Goal: Task Accomplishment & Management: Manage account settings

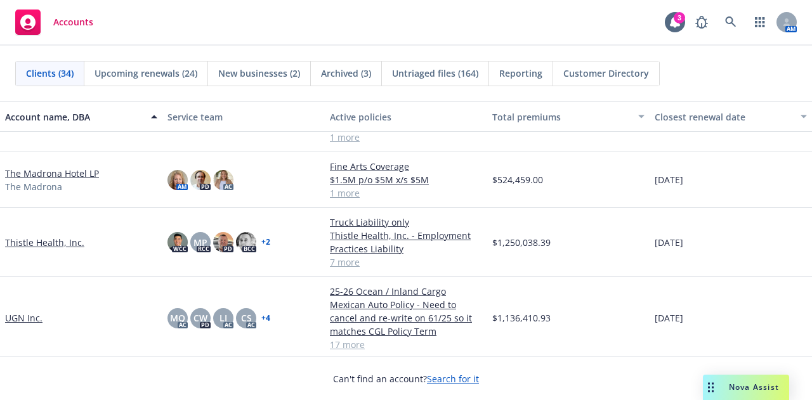
scroll to position [1561, 0]
click at [732, 26] on icon at bounding box center [730, 21] width 11 height 11
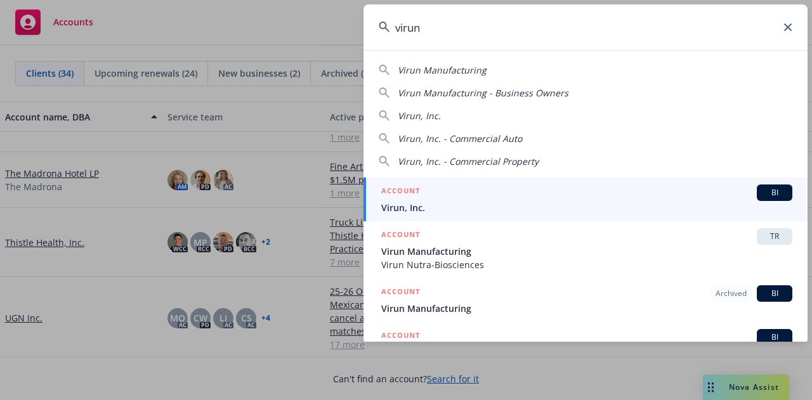
type input "virun"
click at [440, 196] on div "ACCOUNT BI" at bounding box center [586, 193] width 411 height 16
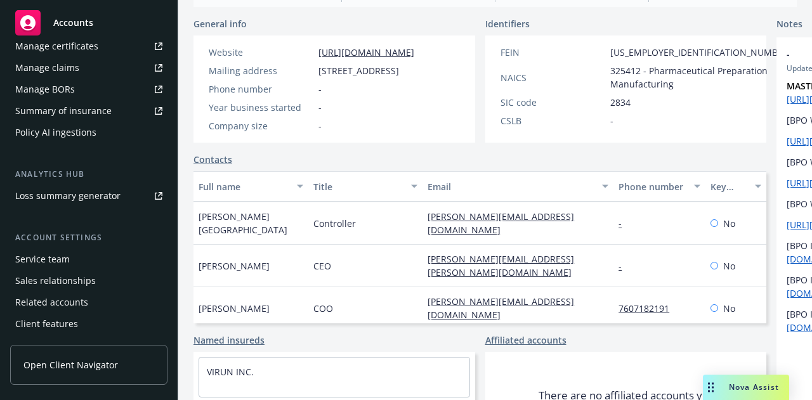
scroll to position [469, 0]
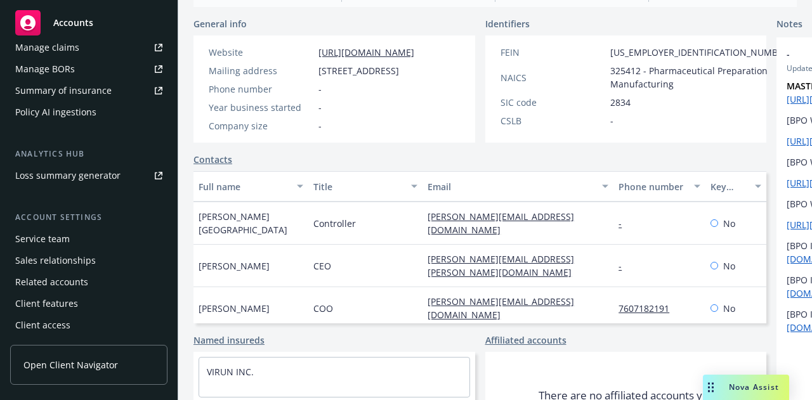
click at [100, 320] on div "Client access" at bounding box center [88, 325] width 147 height 20
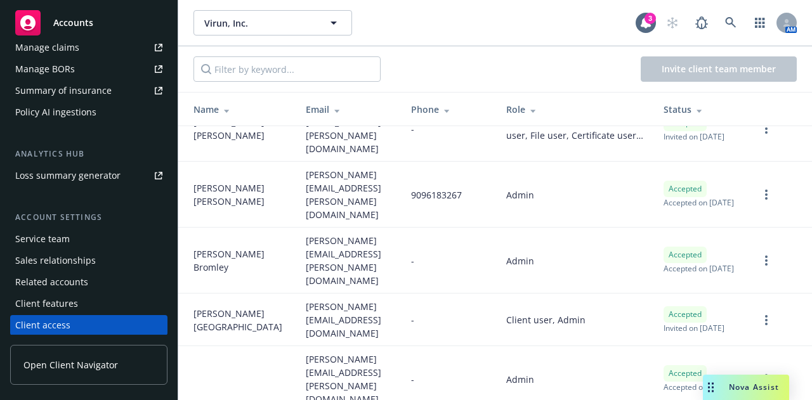
scroll to position [30, 0]
click at [756, 294] on td at bounding box center [780, 320] width 63 height 53
click at [765, 315] on icon "more" at bounding box center [766, 320] width 3 height 10
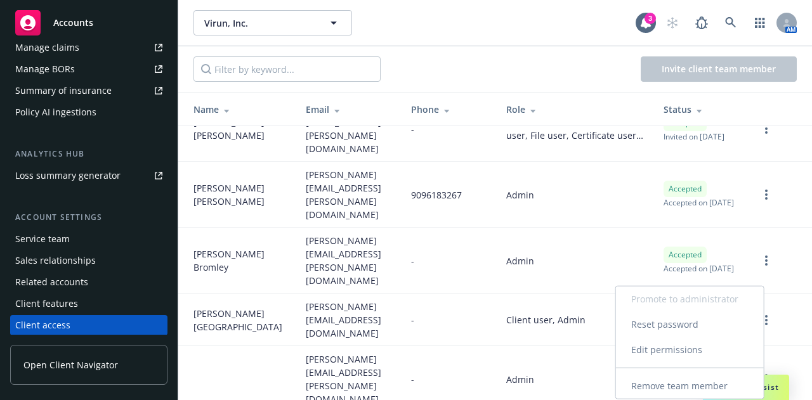
click at [698, 381] on link "Remove team member" at bounding box center [690, 386] width 148 height 25
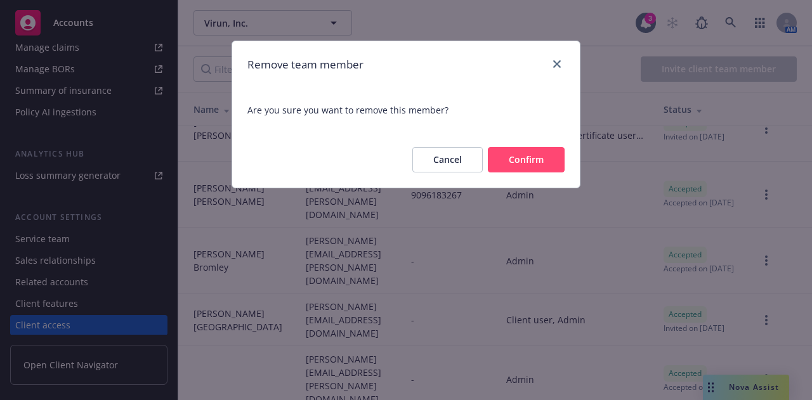
click at [531, 152] on button "Confirm" at bounding box center [526, 159] width 77 height 25
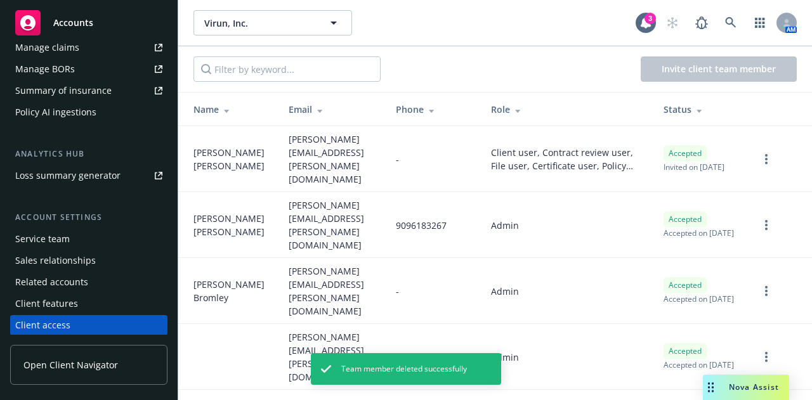
click at [537, 58] on div "Invite client team member" at bounding box center [495, 69] width 634 height 46
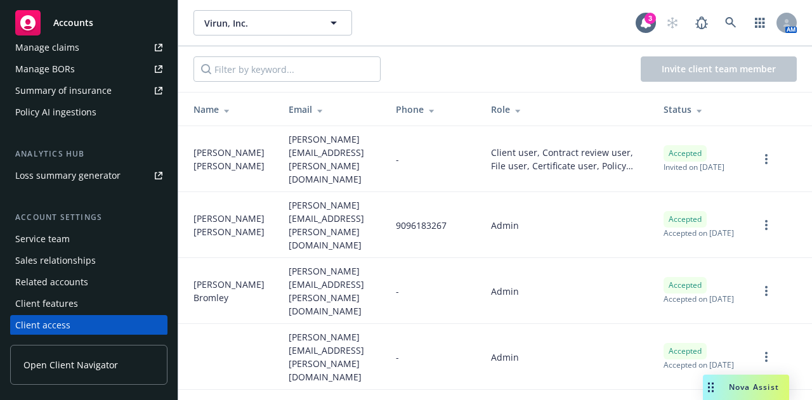
click at [110, 236] on div "Service team" at bounding box center [88, 239] width 147 height 20
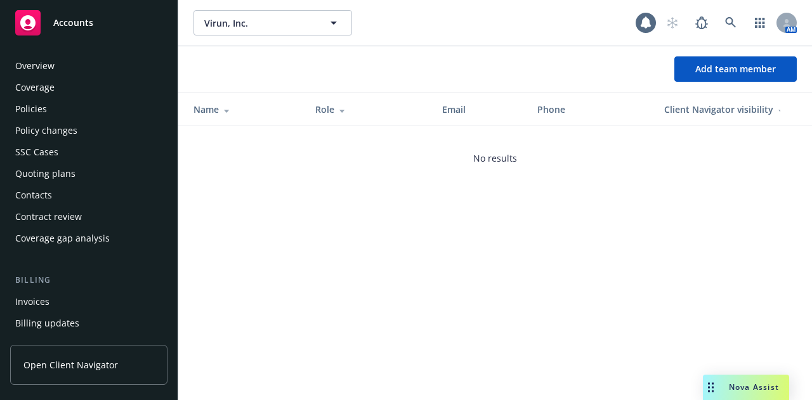
scroll to position [469, 0]
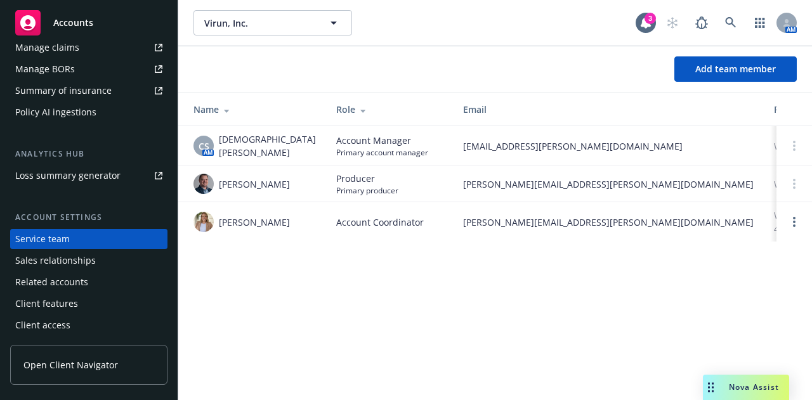
click at [69, 332] on div "Client access" at bounding box center [88, 325] width 147 height 20
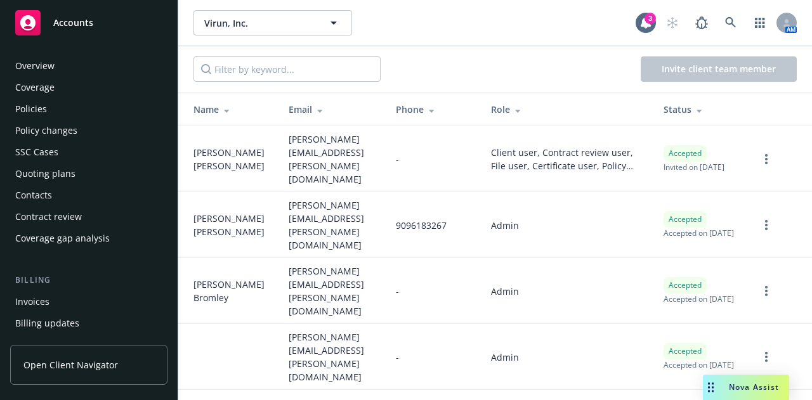
scroll to position [469, 0]
